Goal: Find specific fact: Find specific fact

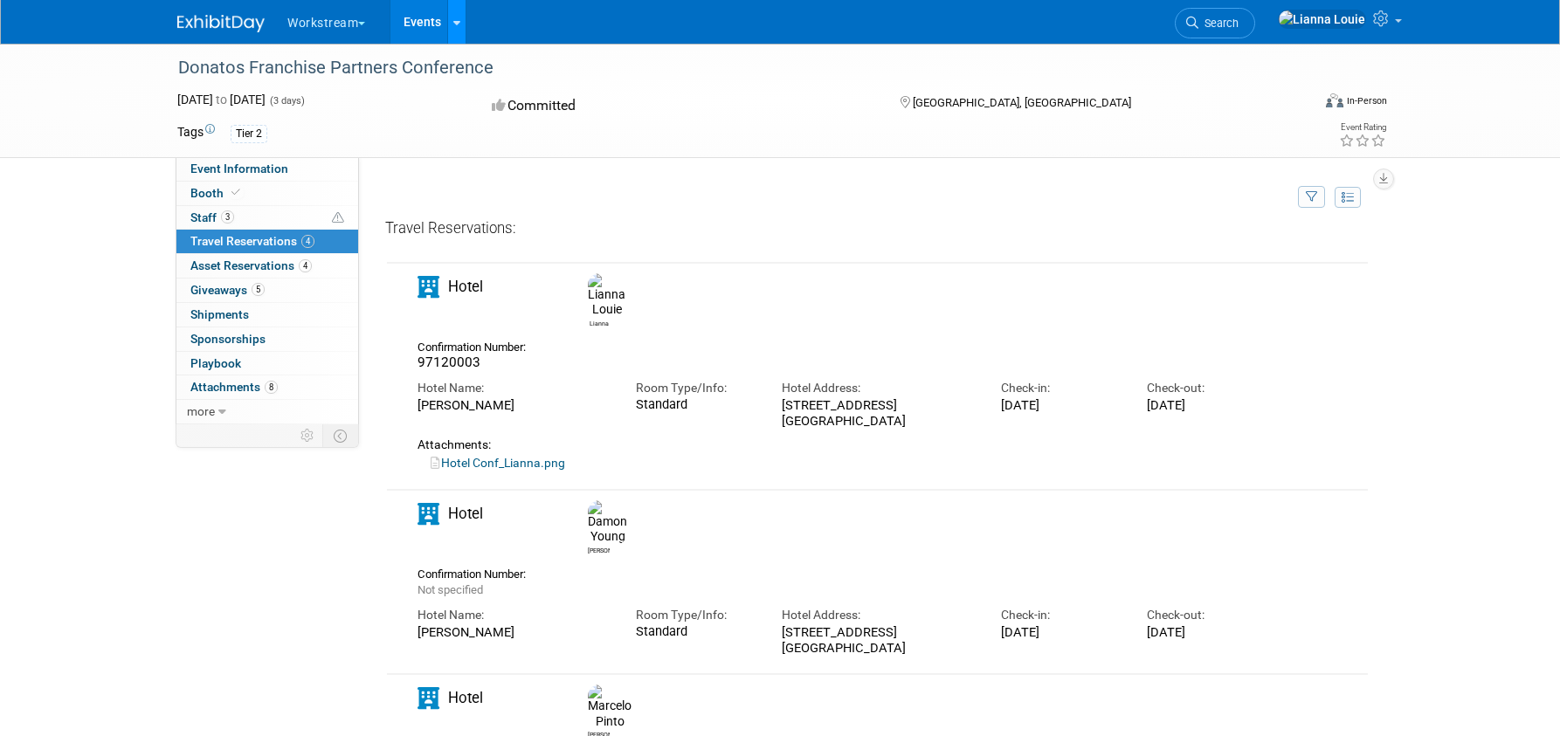
click at [458, 31] on link at bounding box center [456, 22] width 18 height 44
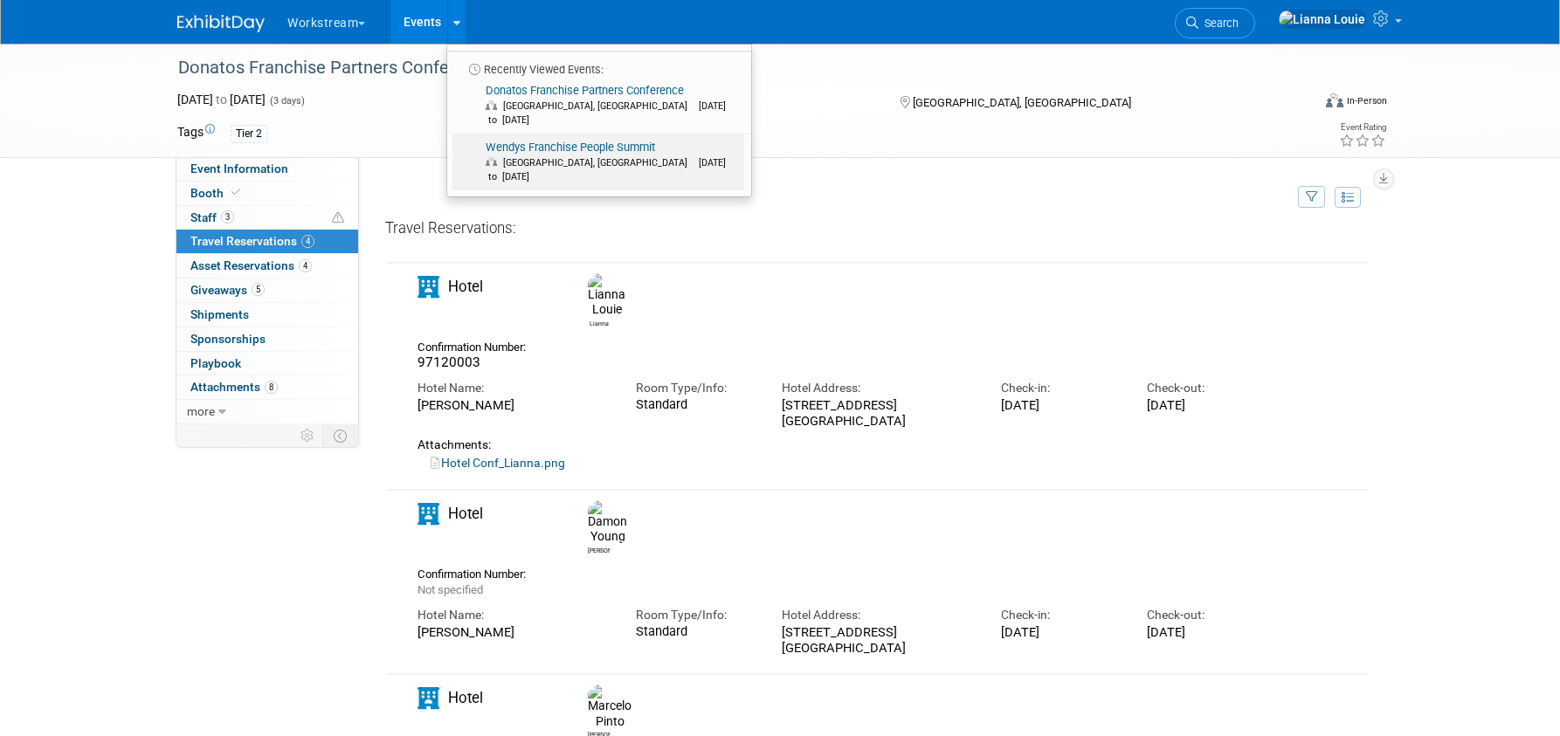
click at [550, 156] on span "[GEOGRAPHIC_DATA], [GEOGRAPHIC_DATA] [DATE] to [DATE]" at bounding box center [612, 170] width 252 height 28
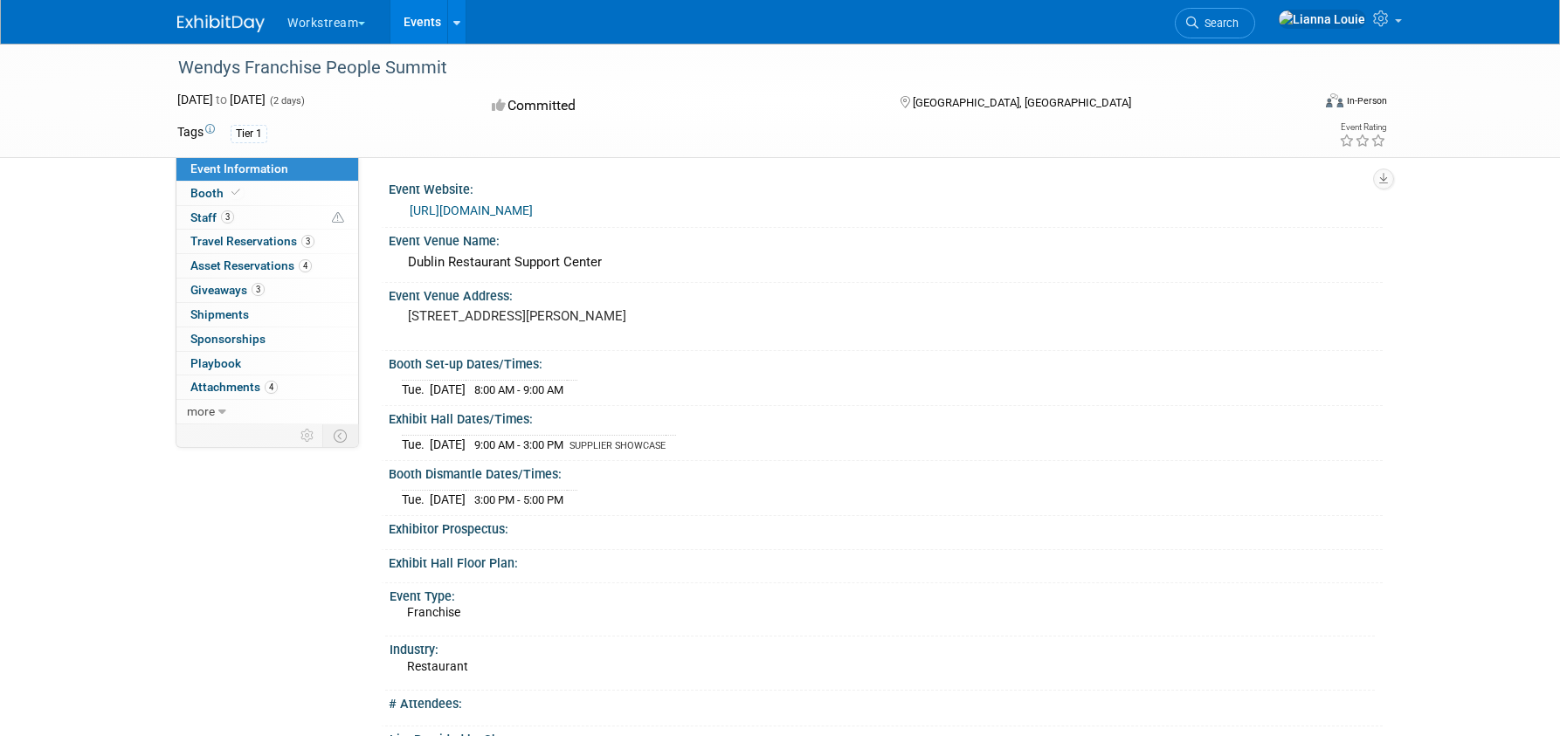
drag, startPoint x: 407, startPoint y: 319, endPoint x: 515, endPoint y: 341, distance: 110.5
click at [515, 341] on div "[STREET_ADDRESS][PERSON_NAME]" at bounding box center [596, 324] width 388 height 40
copy pre "[STREET_ADDRESS][PERSON_NAME]"
copy pre "1 Dave Thomas Blvd., Dublin, OH 43017"
click at [457, 19] on icon at bounding box center [456, 22] width 7 height 11
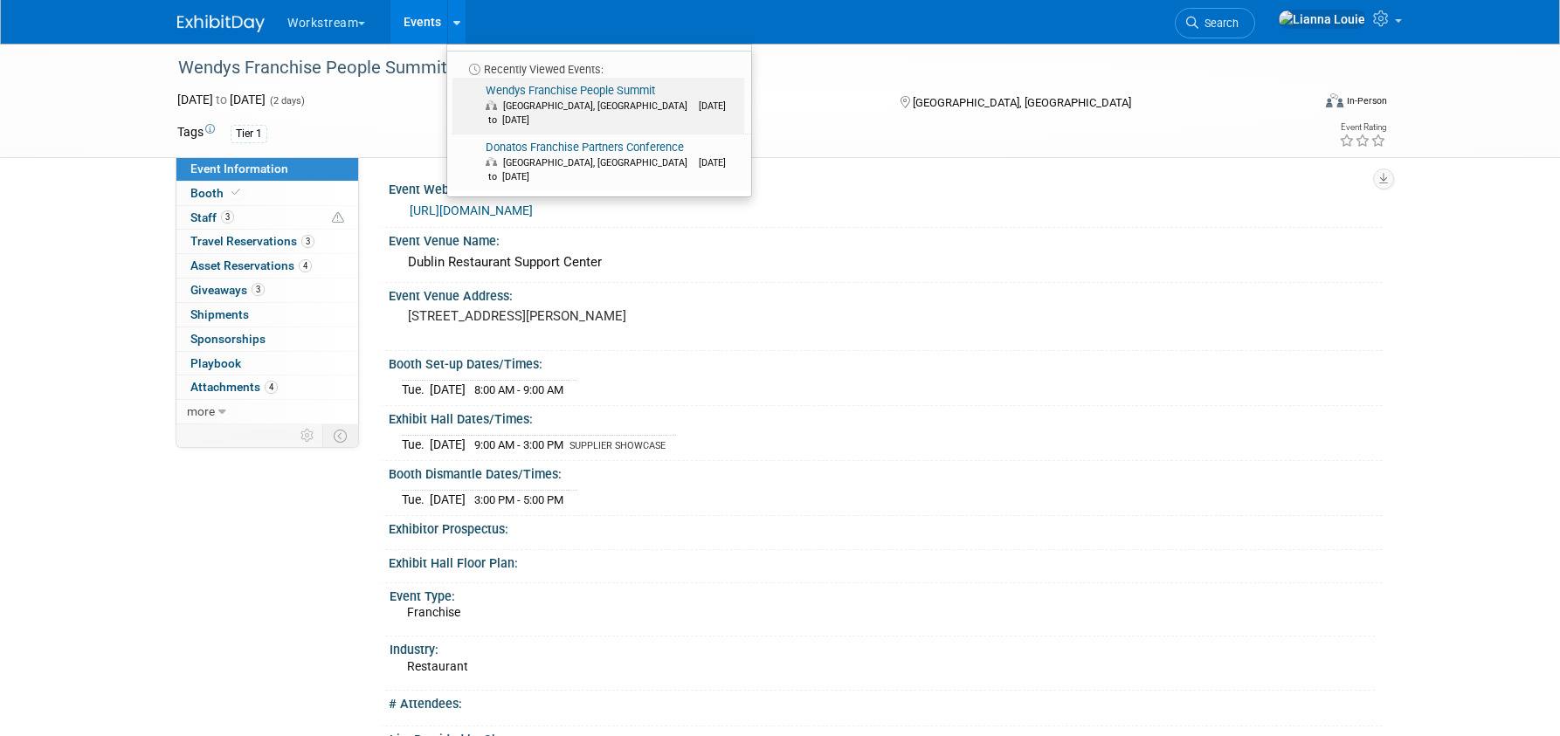
click at [581, 106] on span "[DATE] to [DATE]" at bounding box center [606, 112] width 240 height 25
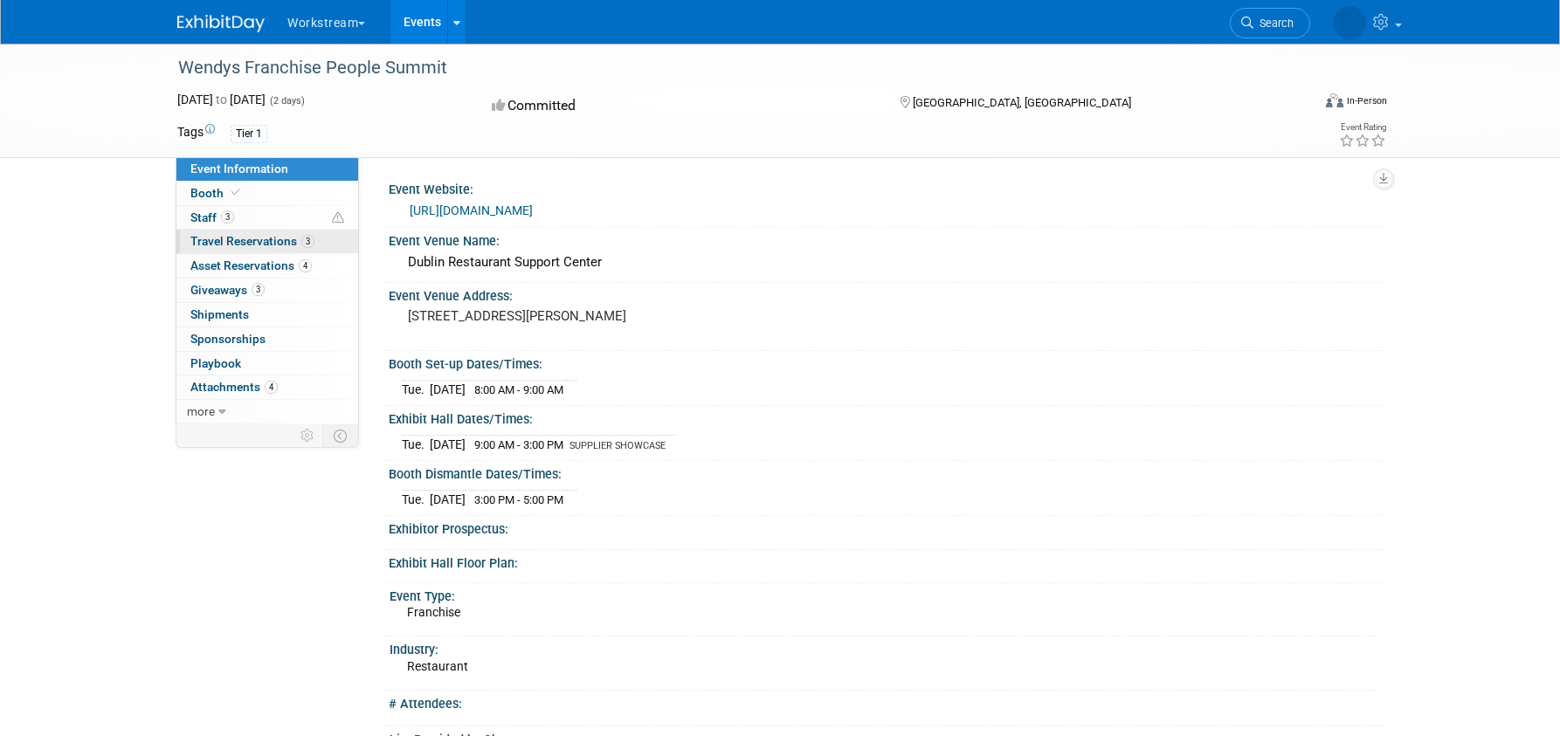
click at [295, 242] on span "Travel Reservations 3" at bounding box center [252, 241] width 124 height 14
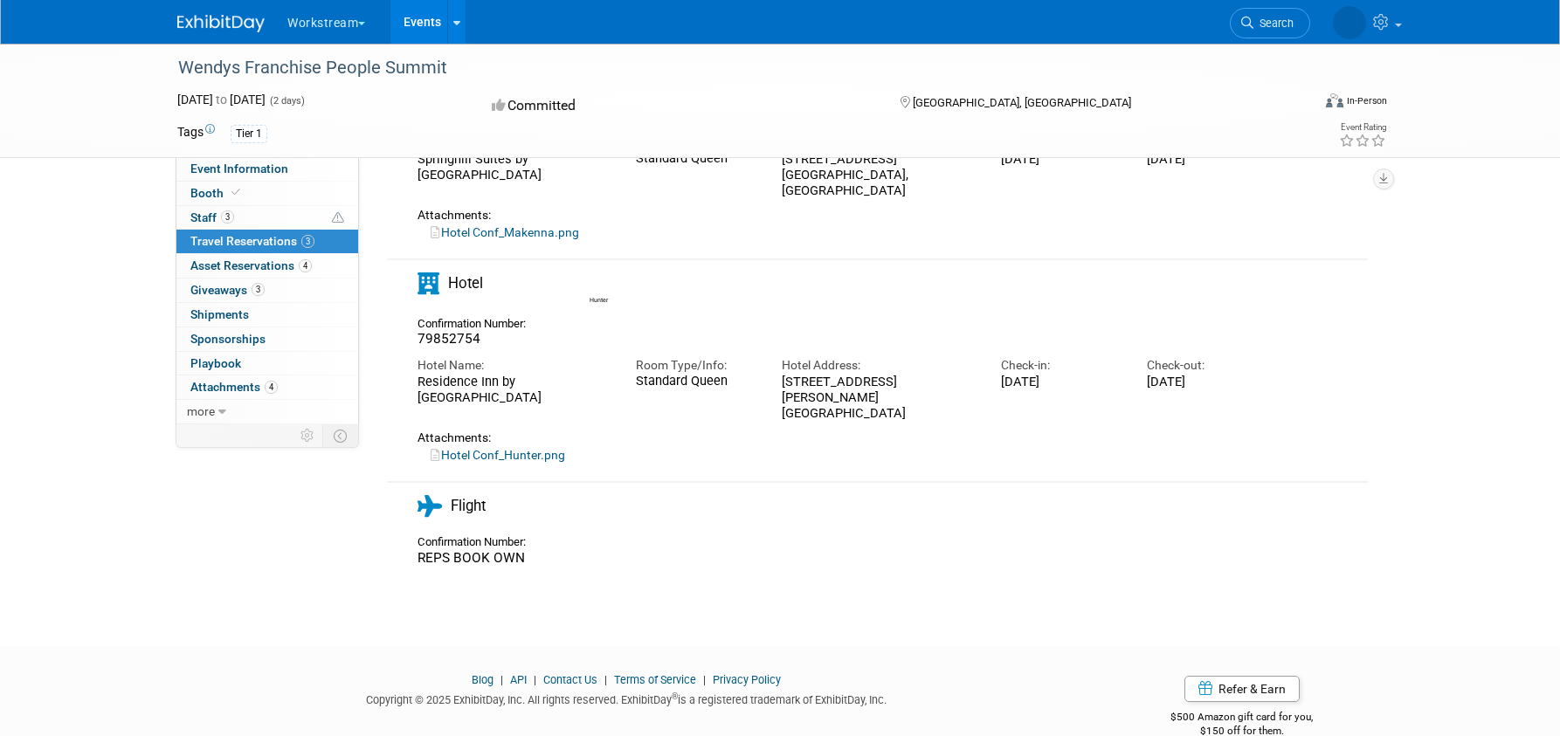
scroll to position [73, 0]
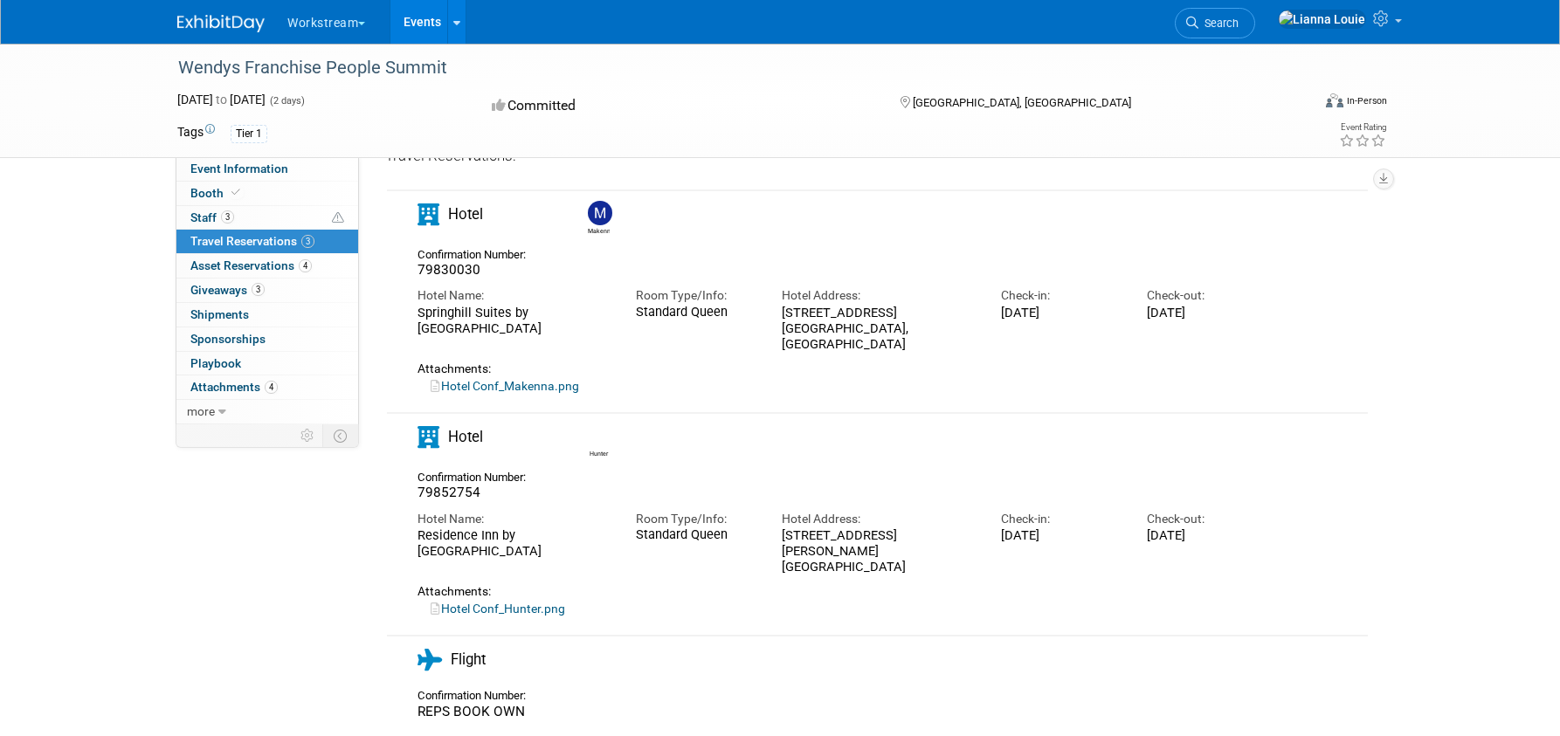
click at [563, 379] on link "Hotel Conf_Makenna.png" at bounding box center [505, 386] width 149 height 14
click at [1085, 309] on div "Mon. Oct 6, 2025" at bounding box center [1061, 313] width 120 height 16
